Goal: Task Accomplishment & Management: Manage account settings

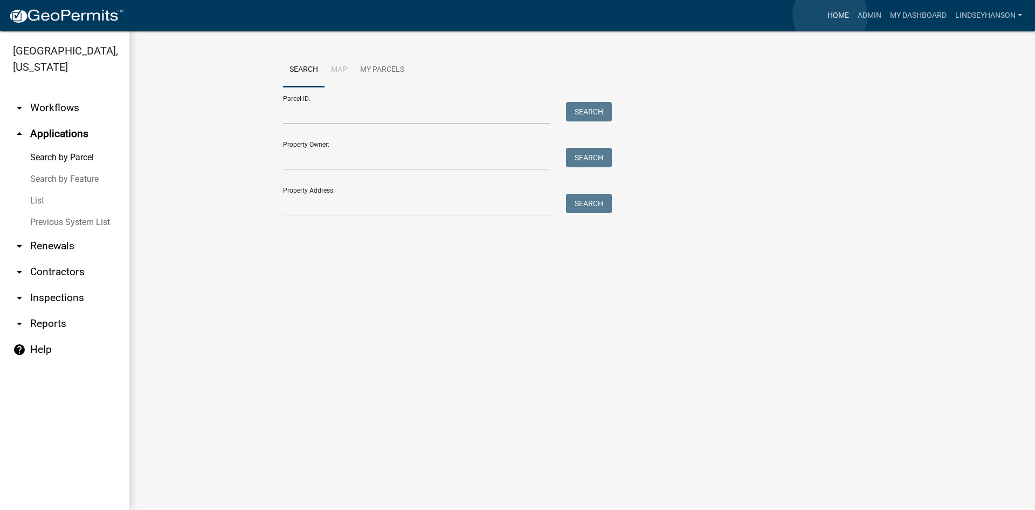
click at [830, 15] on link "Home" at bounding box center [838, 15] width 30 height 20
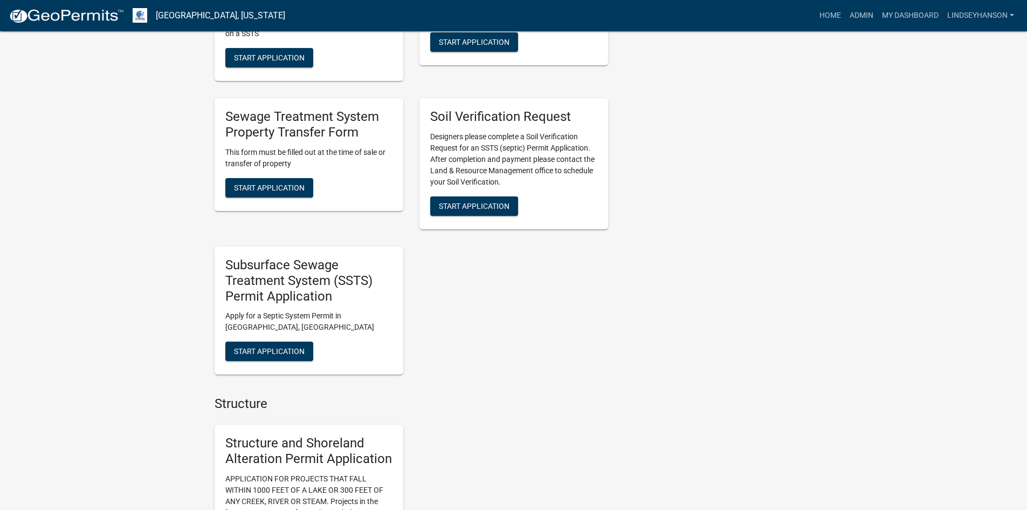
scroll to position [647, 0]
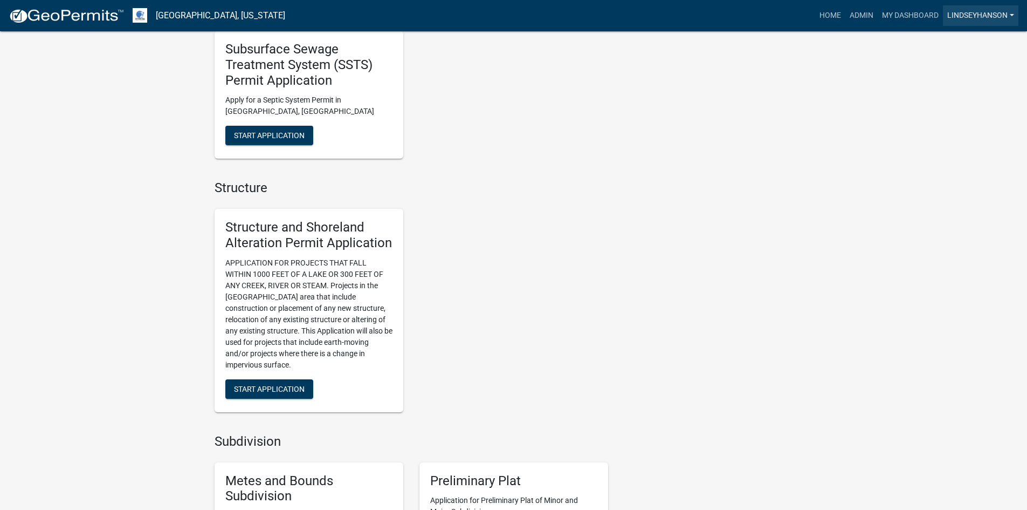
click at [1007, 14] on link "Lindseyhanson" at bounding box center [980, 15] width 75 height 20
click at [959, 109] on link "Logout" at bounding box center [975, 105] width 86 height 26
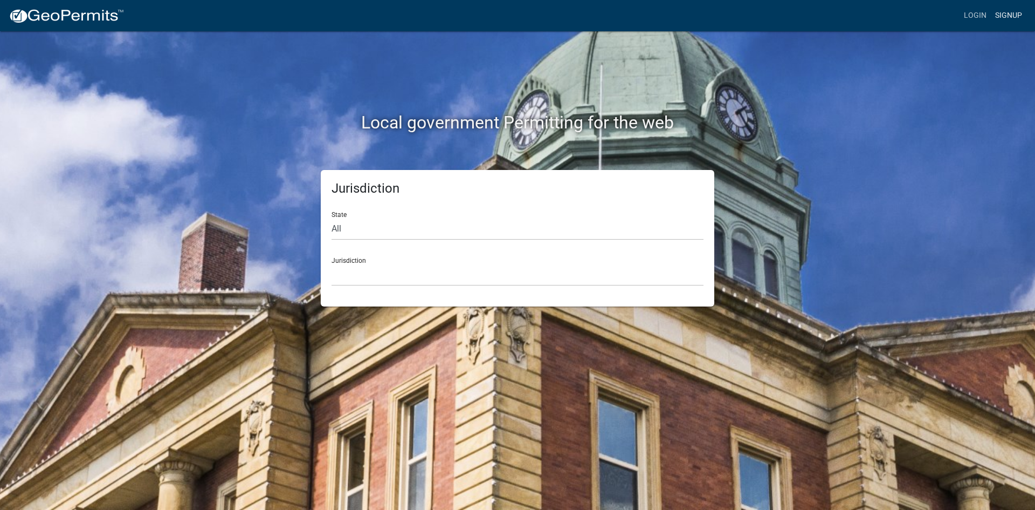
click at [1011, 11] on link "Signup" at bounding box center [1009, 15] width 36 height 20
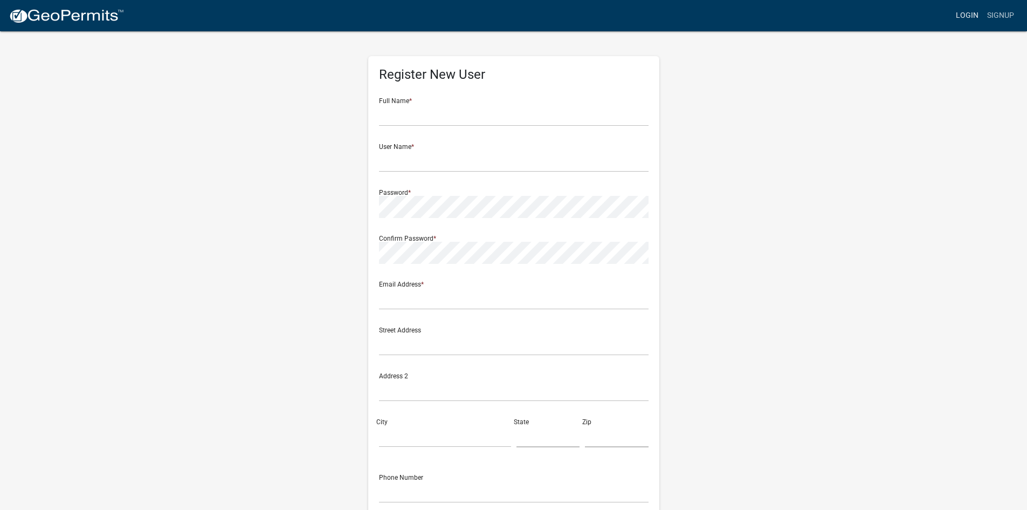
click at [965, 17] on link "Login" at bounding box center [967, 15] width 31 height 20
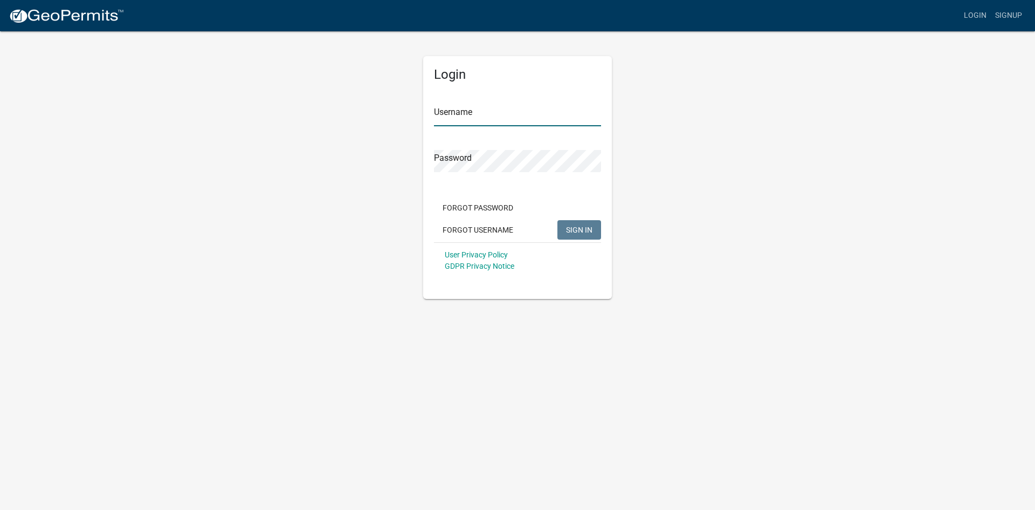
type input "LindseyHanson"
click at [577, 223] on button "SIGN IN" at bounding box center [579, 229] width 44 height 19
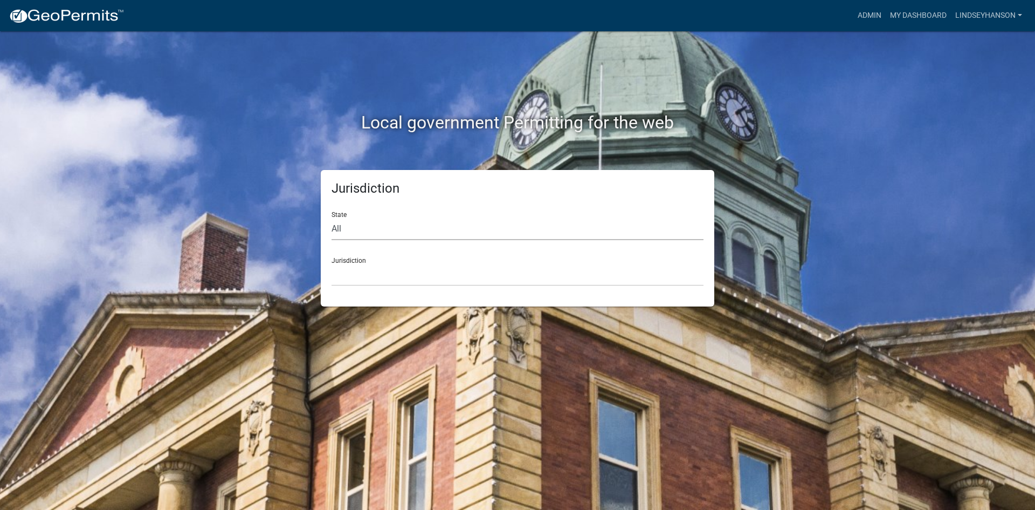
click at [345, 227] on select "All Colorado Georgia Indiana Iowa Kansas Minnesota Ohio South Carolina Wisconsin" at bounding box center [518, 229] width 372 height 22
select select "[US_STATE]"
click at [332, 218] on select "All Colorado Georgia Indiana Iowa Kansas Minnesota Ohio South Carolina Wisconsin" at bounding box center [518, 229] width 372 height 22
click at [349, 277] on select "Becker County, Minnesota Benton County, Minnesota Carlton County, Minnesota Cit…" at bounding box center [518, 275] width 372 height 22
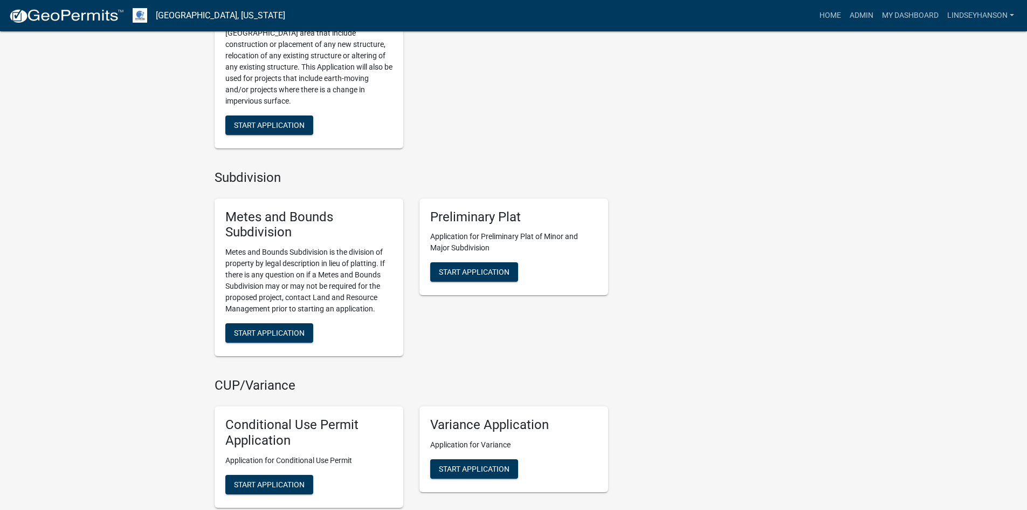
scroll to position [917, 0]
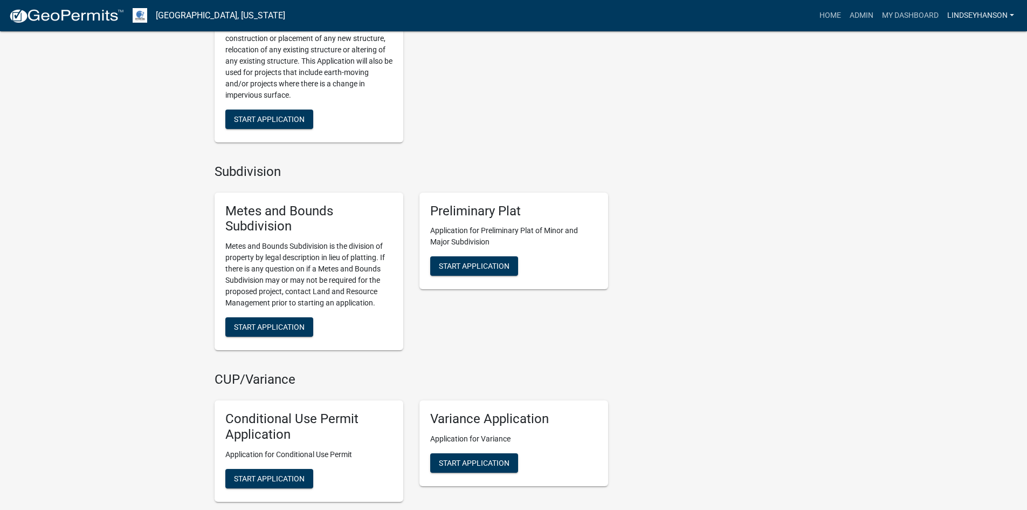
click at [983, 12] on link "Lindseyhanson" at bounding box center [980, 15] width 75 height 20
click at [966, 109] on link "Logout" at bounding box center [975, 105] width 86 height 26
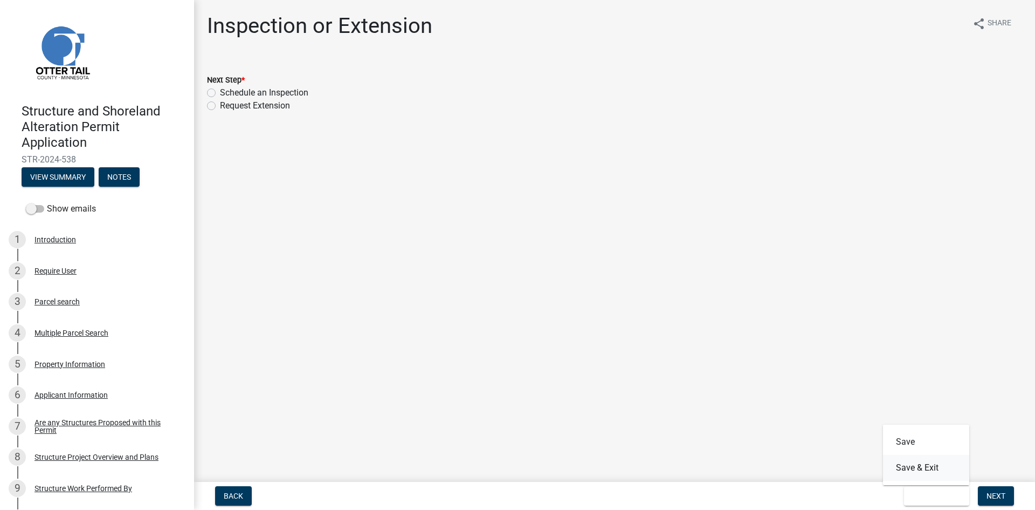
click at [910, 466] on button "Save & Exit" at bounding box center [926, 468] width 86 height 26
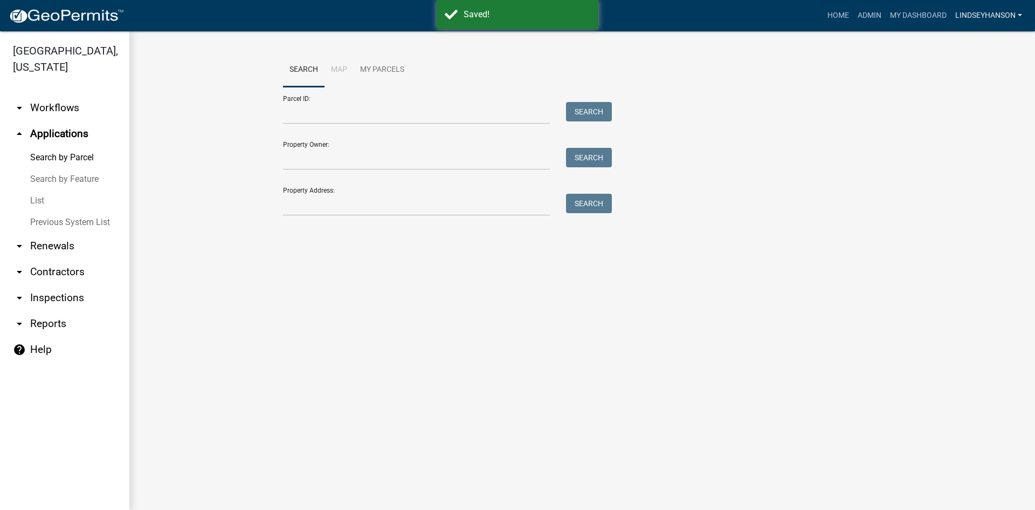
click at [979, 17] on link "Lindseyhanson" at bounding box center [988, 15] width 75 height 20
click at [969, 109] on link "Logout" at bounding box center [983, 105] width 86 height 26
